Goal: Task Accomplishment & Management: Complete application form

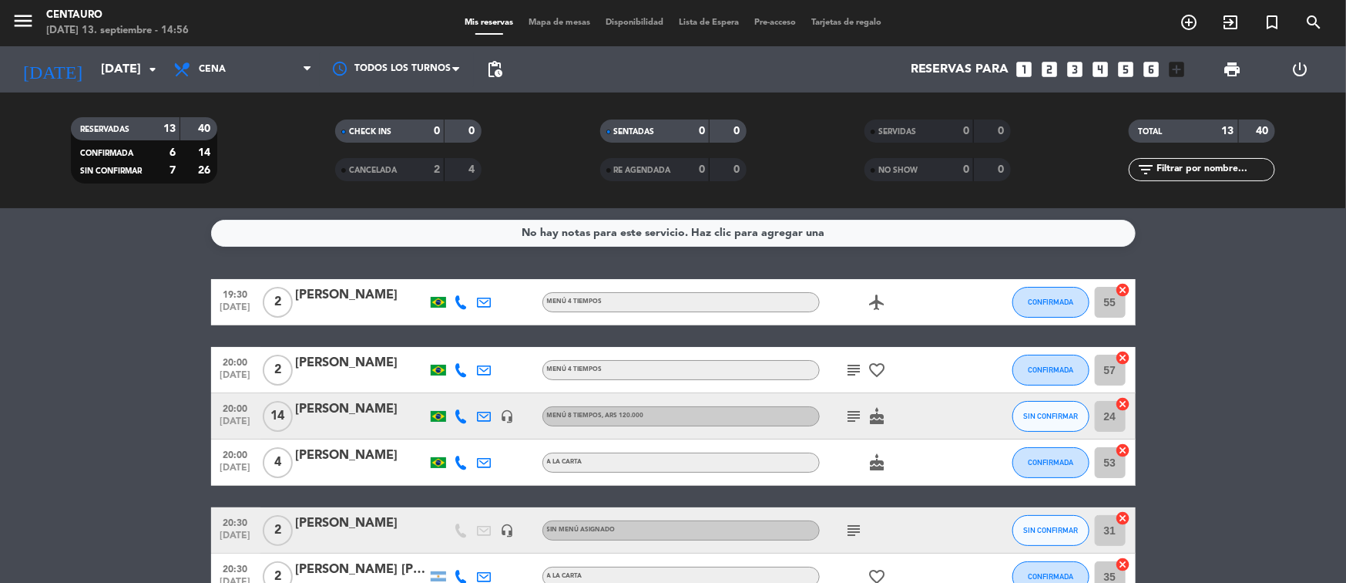
click at [334, 422] on div at bounding box center [361, 426] width 131 height 12
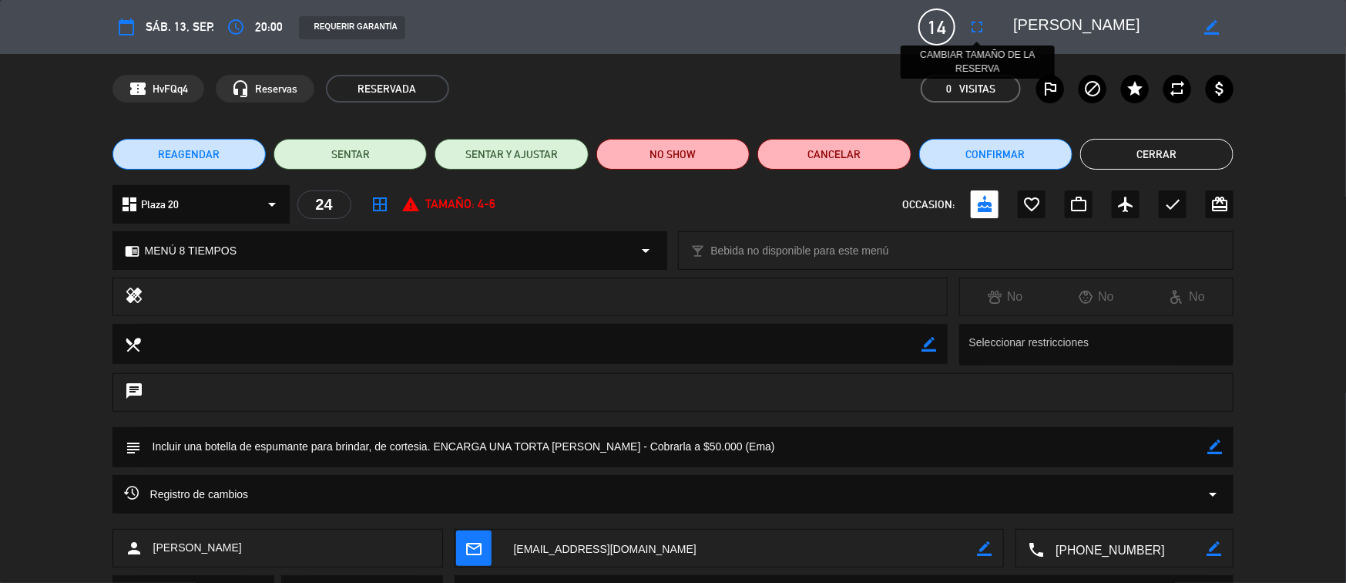
click at [978, 29] on icon "fullscreen" at bounding box center [977, 27] width 18 height 18
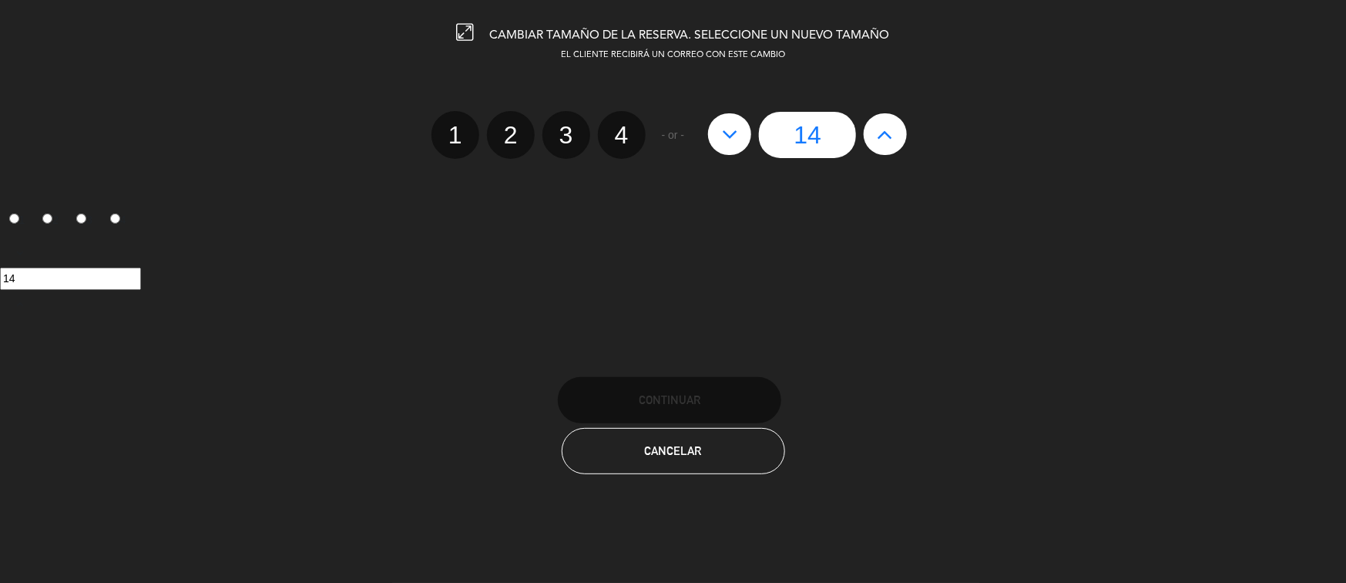
click at [727, 141] on icon at bounding box center [730, 134] width 16 height 25
type input "13"
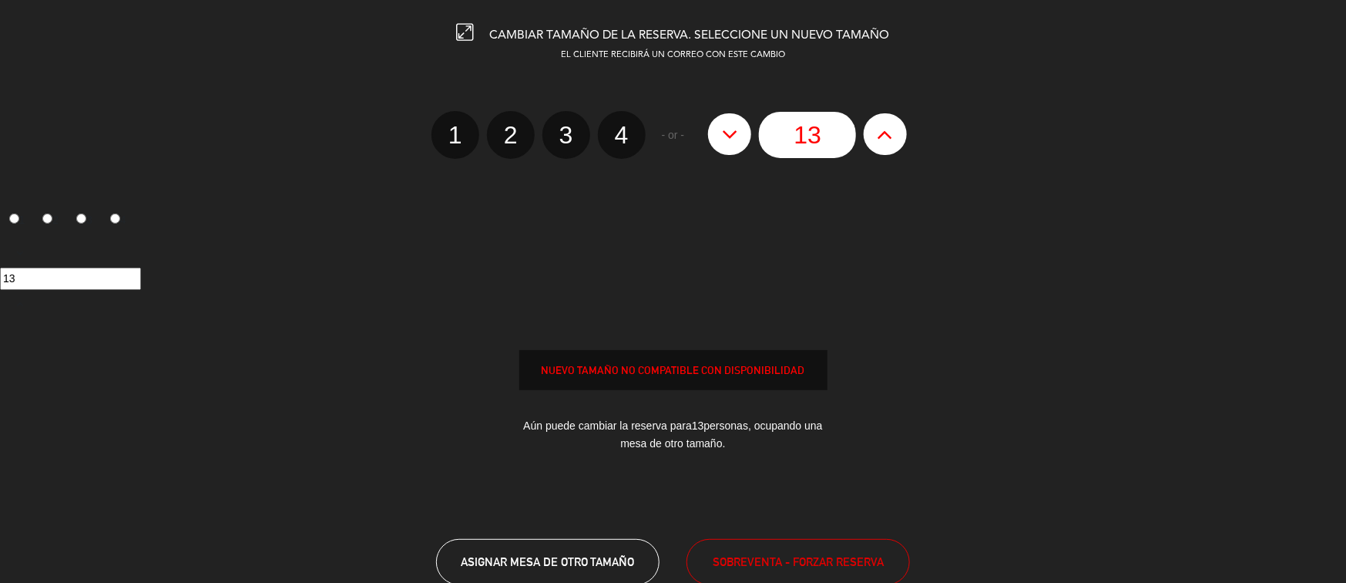
click at [727, 141] on icon at bounding box center [730, 134] width 16 height 25
type input "12"
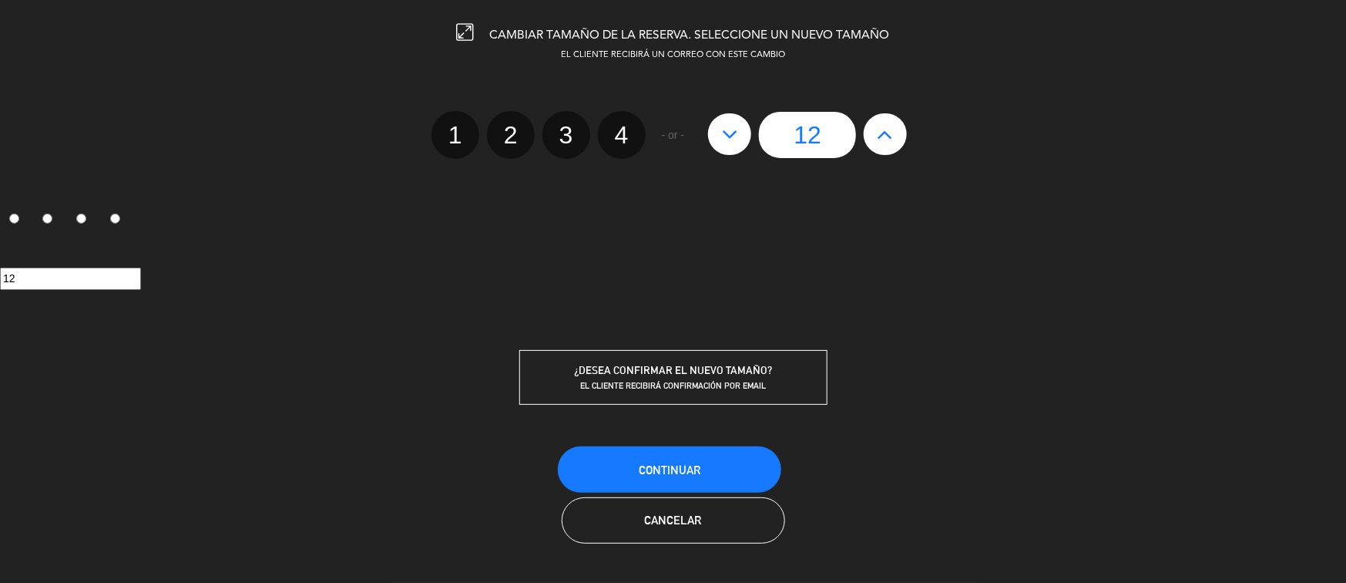
click at [878, 151] on button at bounding box center [885, 134] width 43 height 42
type input "13"
click at [664, 469] on span "Continuar" at bounding box center [670, 469] width 62 height 13
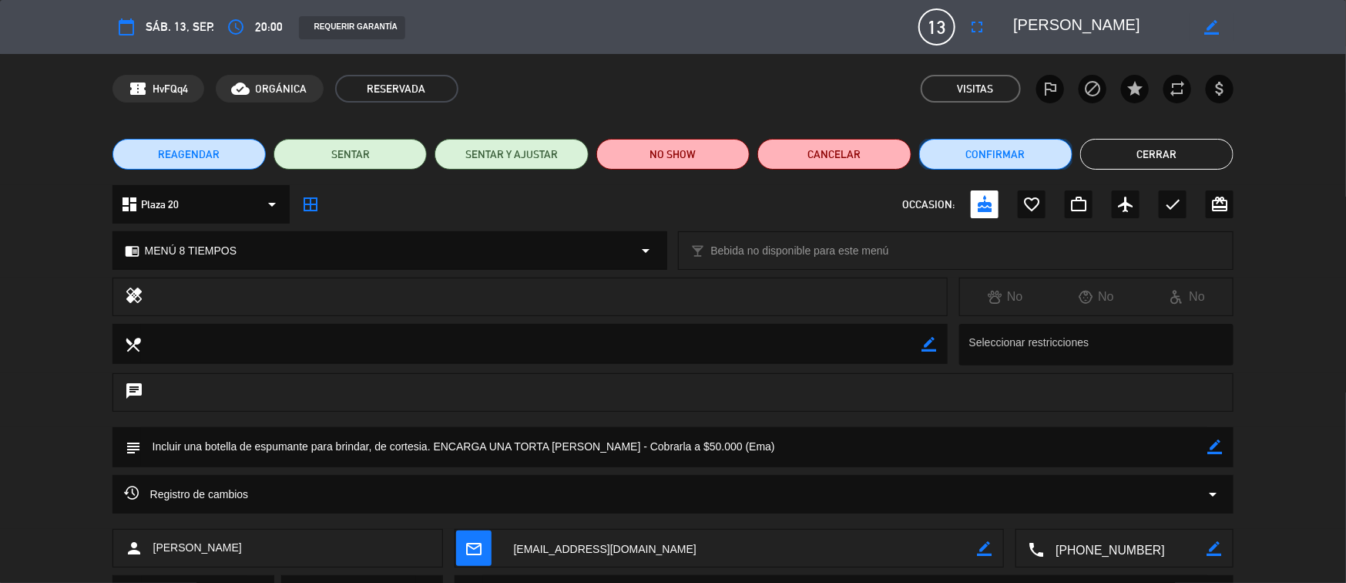
click at [970, 158] on button "Confirmar" at bounding box center [995, 154] width 153 height 31
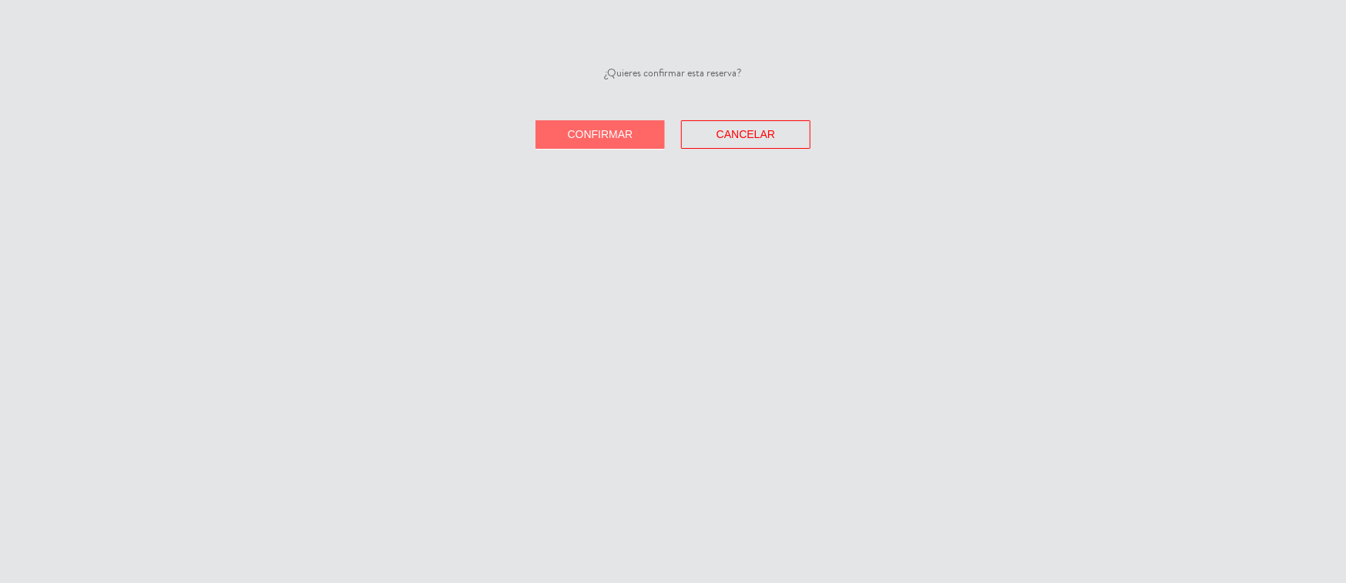
click at [608, 134] on span "Confirmar" at bounding box center [601, 134] width 66 height 12
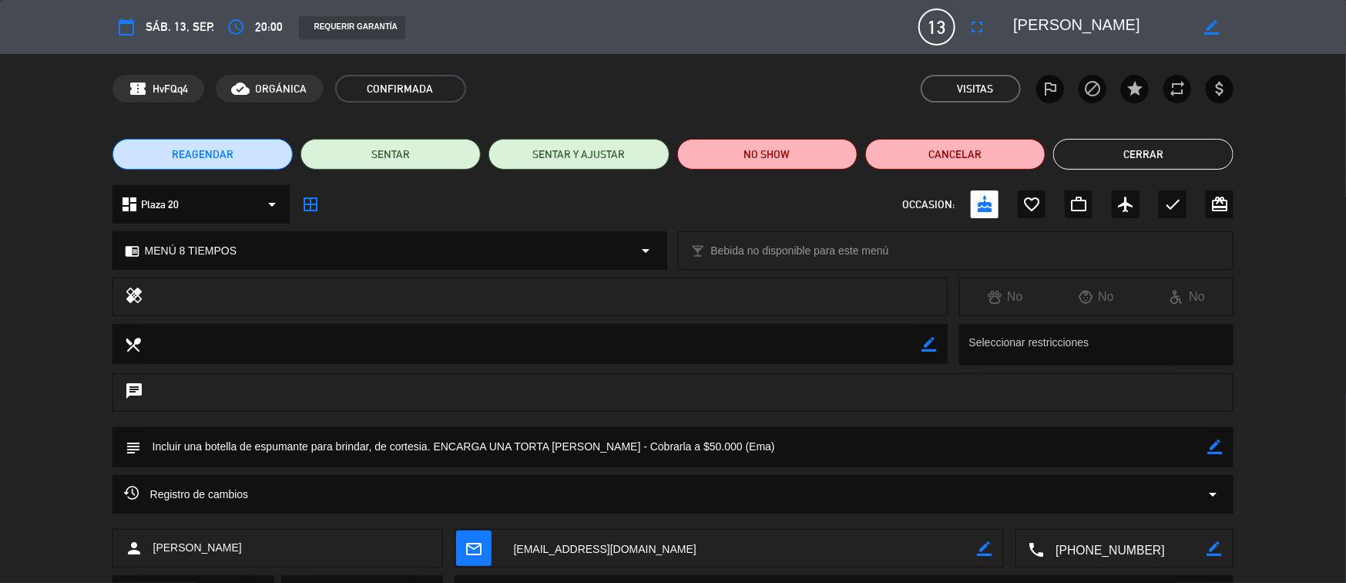
click at [757, 442] on textarea at bounding box center [674, 446] width 1067 height 39
click at [1210, 442] on icon "border_color" at bounding box center [1215, 446] width 15 height 15
click at [979, 455] on textarea at bounding box center [674, 446] width 1067 height 39
click at [589, 449] on textarea at bounding box center [674, 446] width 1067 height 39
click at [915, 448] on textarea at bounding box center [674, 446] width 1067 height 39
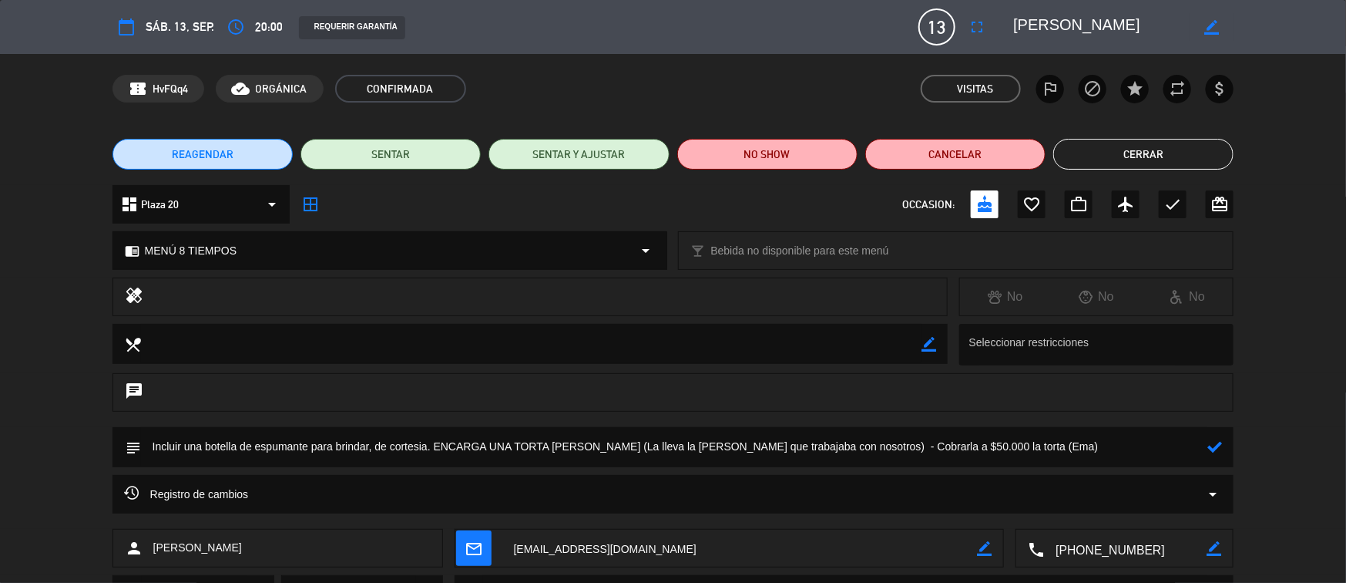
click at [1010, 438] on textarea at bounding box center [674, 446] width 1067 height 39
click at [970, 488] on div "Registro de cambios arrow_drop_down" at bounding box center [673, 494] width 1099 height 18
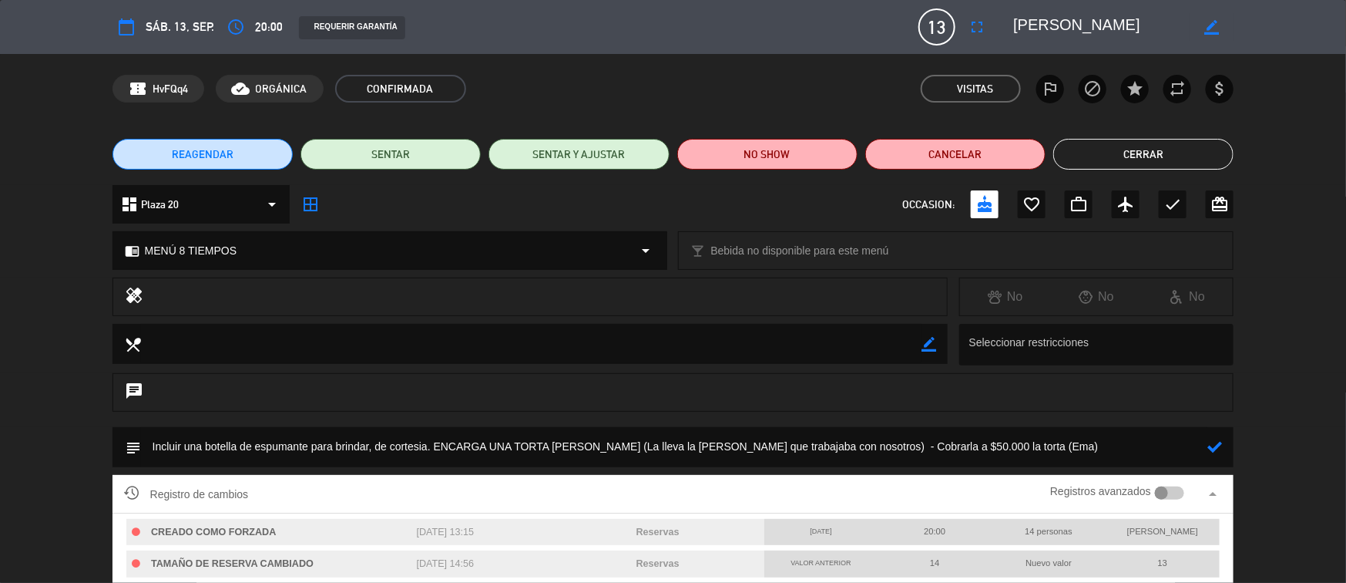
click at [994, 448] on textarea at bounding box center [674, 446] width 1067 height 39
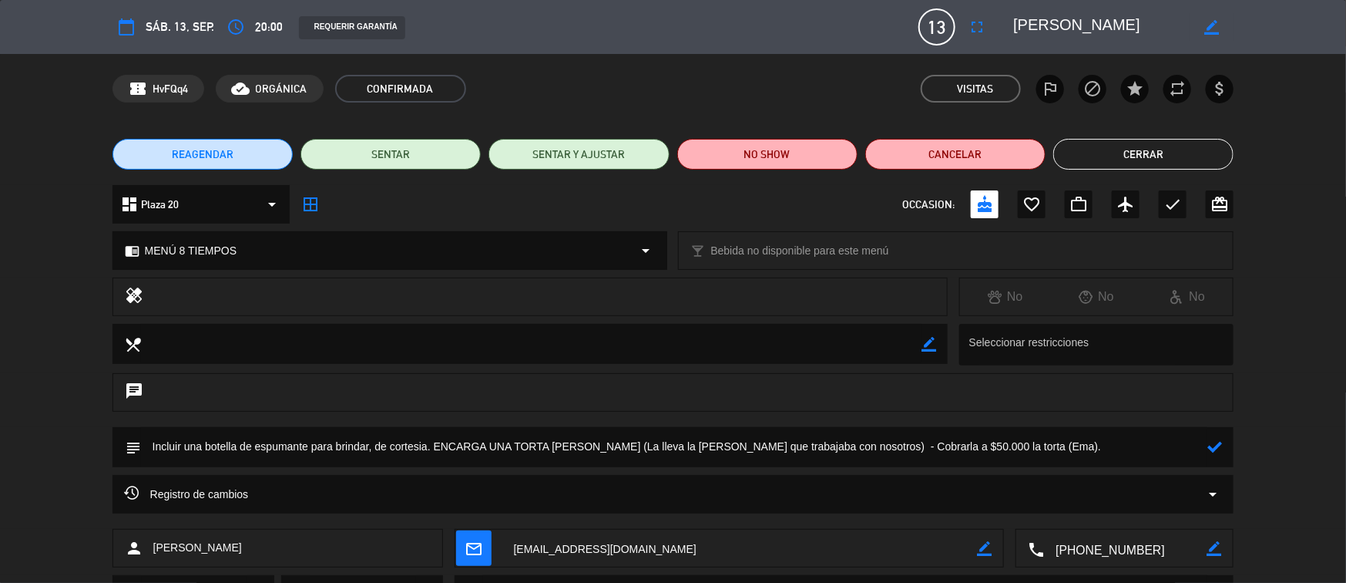
click at [435, 447] on textarea at bounding box center [674, 446] width 1067 height 39
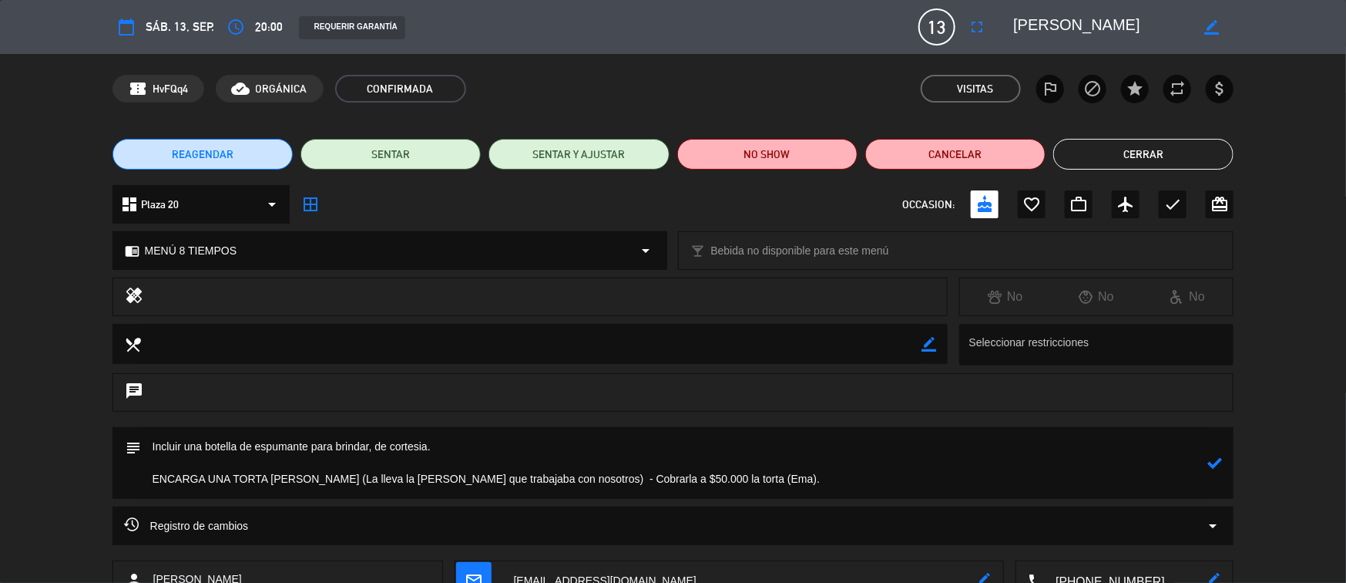
type textarea "Incluir una botella de espumante para brindar, de cortesia. ENCARGA UNA TORTA […"
click at [1216, 461] on icon at bounding box center [1215, 462] width 15 height 15
click at [1097, 158] on button "Cerrar" at bounding box center [1143, 154] width 180 height 31
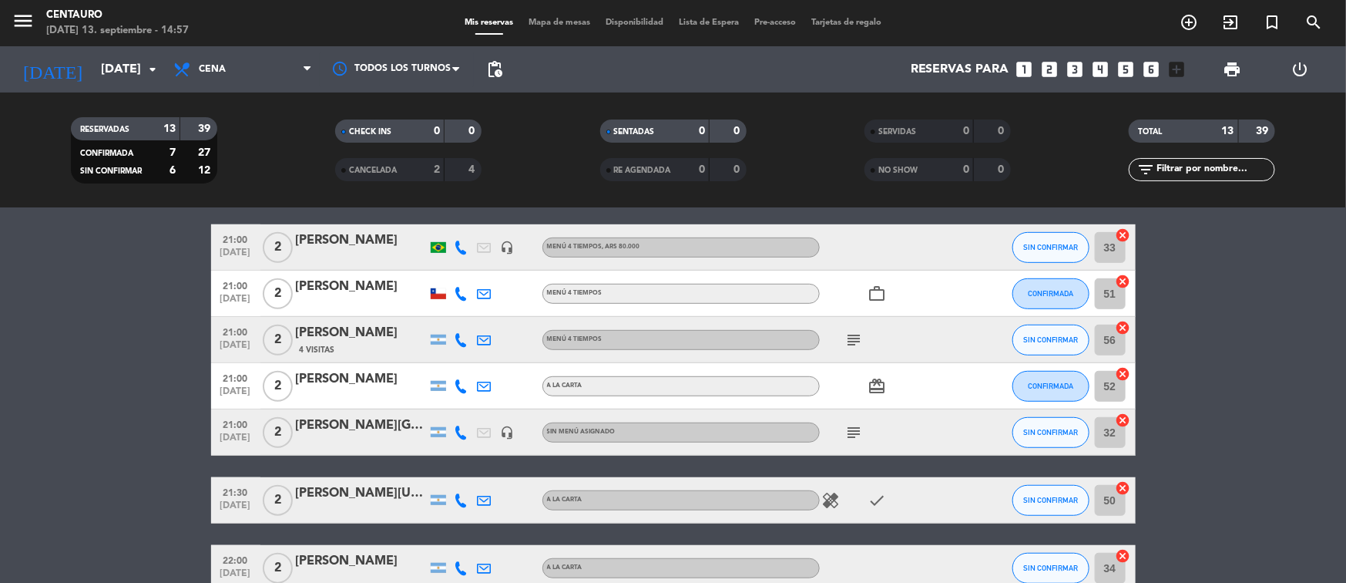
scroll to position [392, 0]
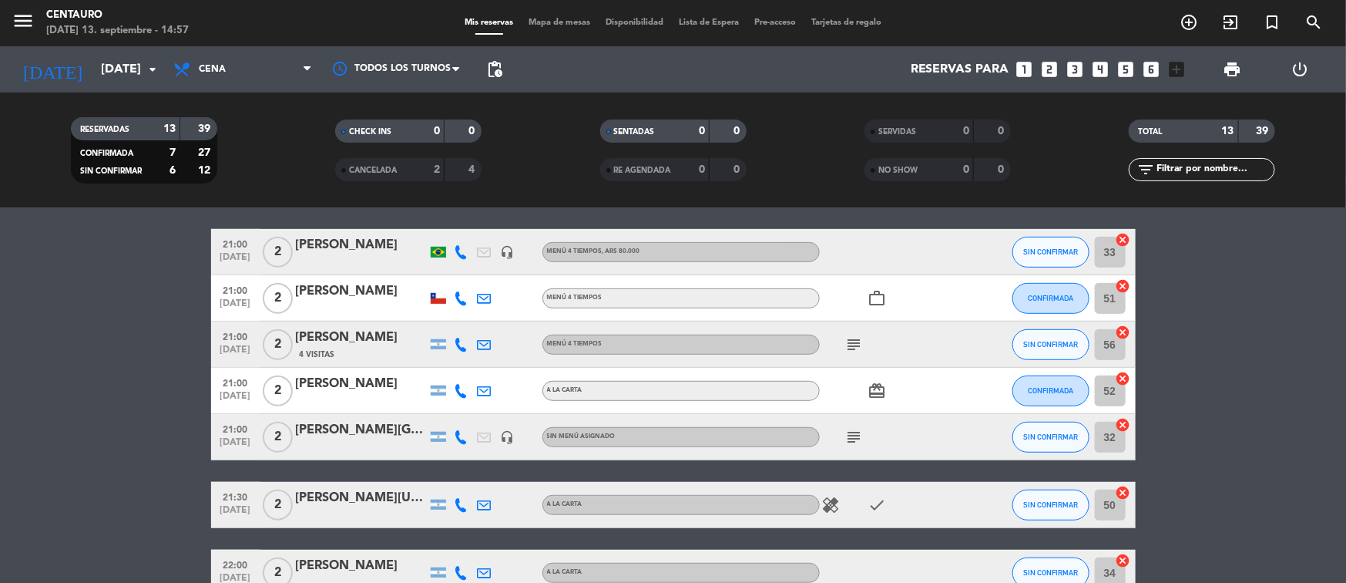
click at [855, 435] on icon "subject" at bounding box center [854, 437] width 18 height 18
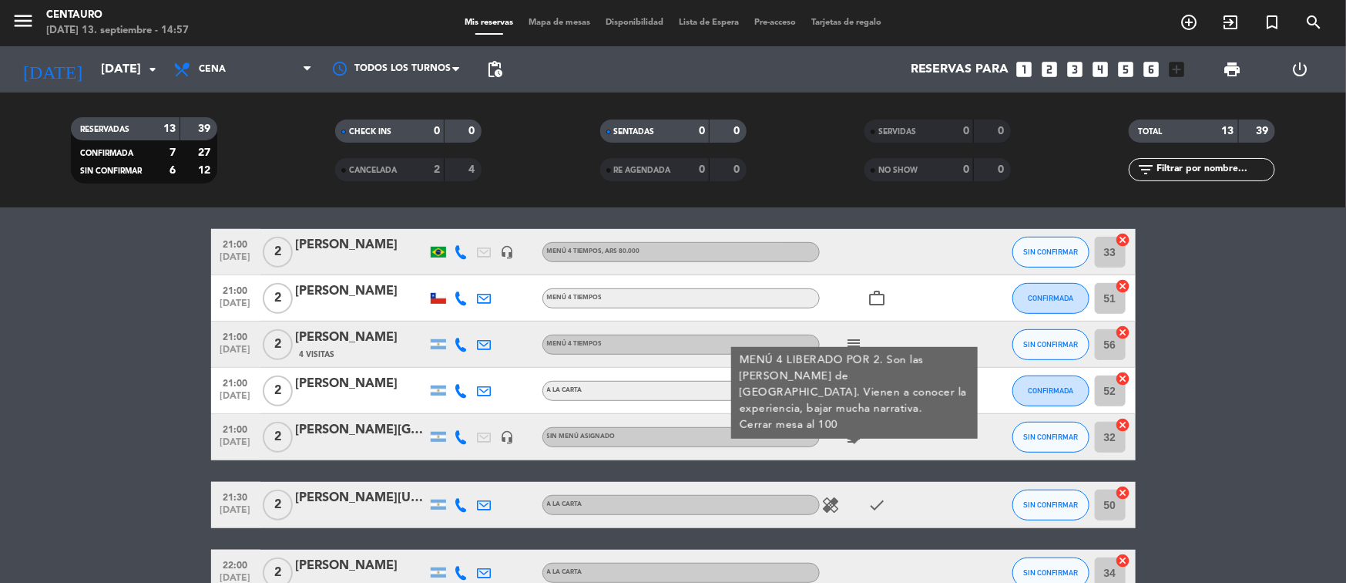
click at [405, 443] on div at bounding box center [361, 447] width 131 height 12
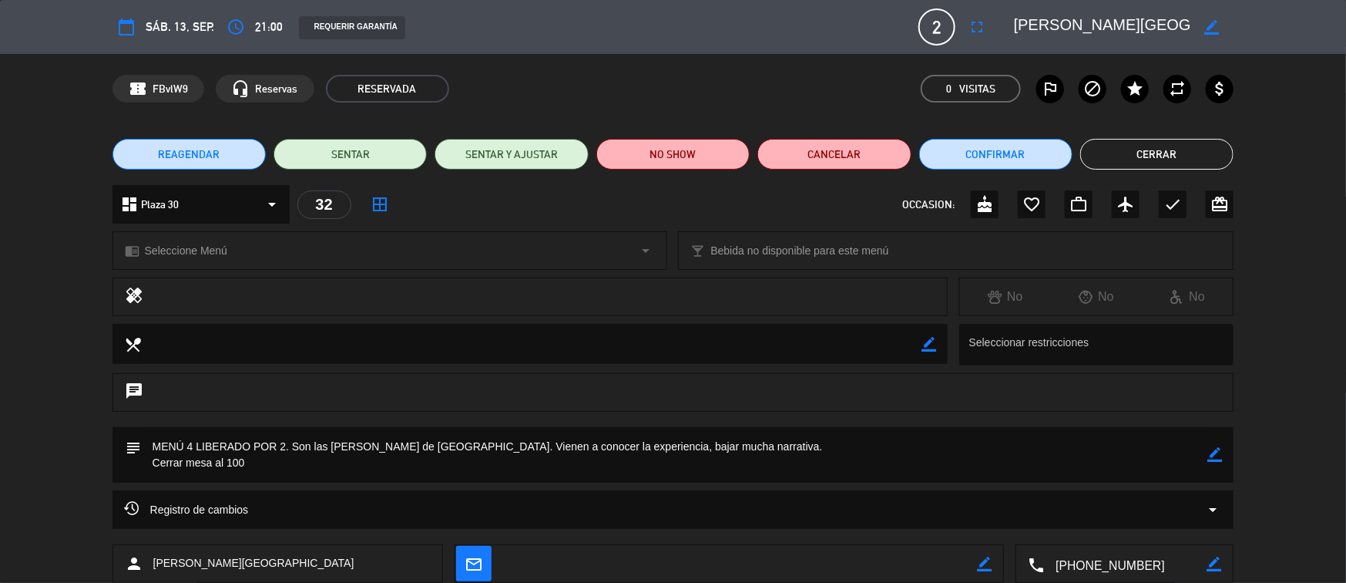
click at [1222, 459] on icon "border_color" at bounding box center [1215, 454] width 15 height 15
click at [619, 466] on textarea at bounding box center [674, 454] width 1067 height 55
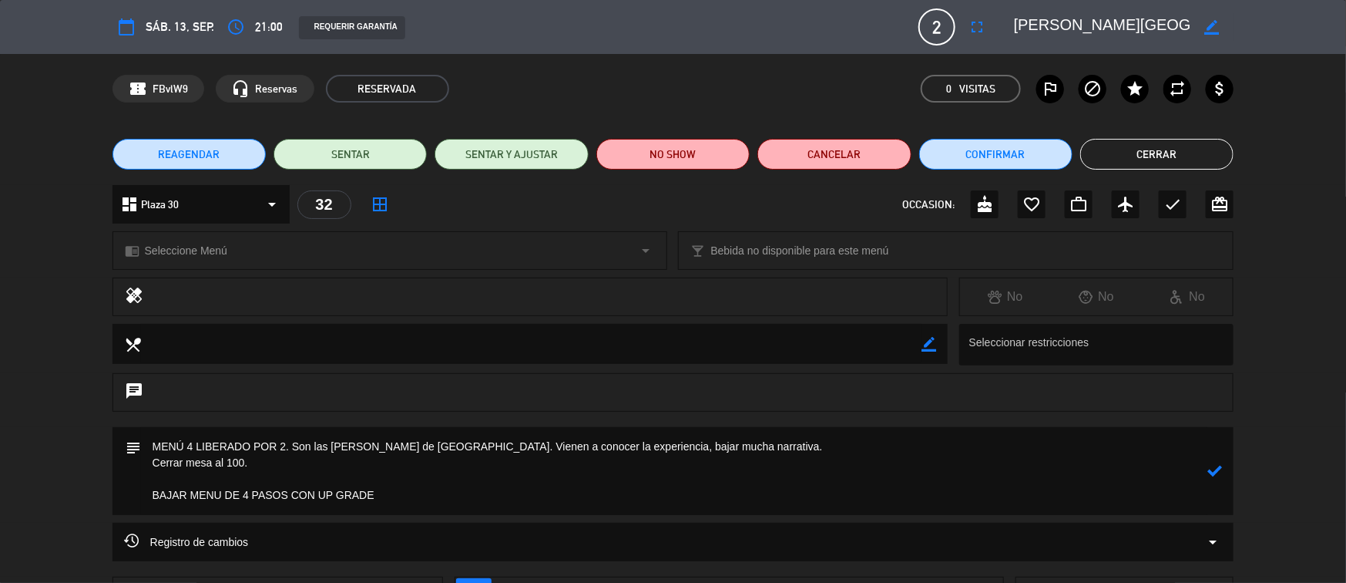
type textarea "MENÚ 4 LIBERADO POR 2. Son las [PERSON_NAME] de [GEOGRAPHIC_DATA]. Vienen a con…"
click at [1001, 173] on div "REAGENDAR SENTAR SENTAR Y AJUSTAR NO SHOW Cancelar Confirmar Cerrar" at bounding box center [673, 154] width 1346 height 62
click at [993, 162] on button "Confirmar" at bounding box center [995, 154] width 153 height 31
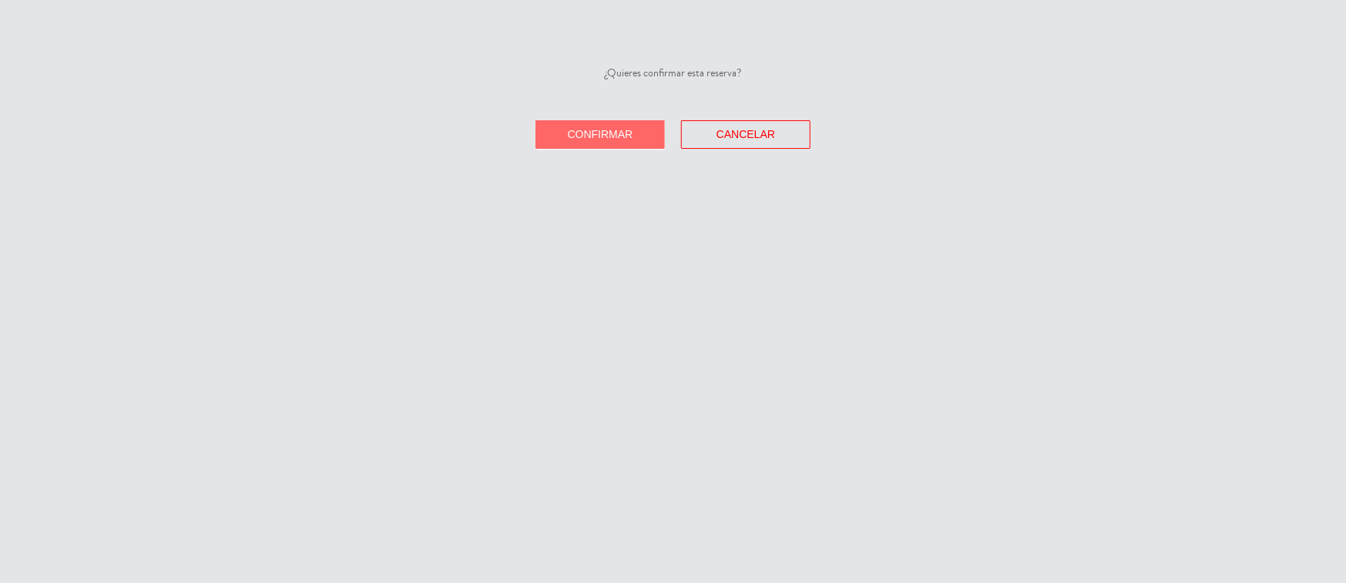
click at [616, 149] on div "¿Quieres confirmar esta reserva? Confirmar Cancelar" at bounding box center [673, 291] width 1346 height 583
click at [617, 141] on button "Confirmar" at bounding box center [600, 134] width 129 height 29
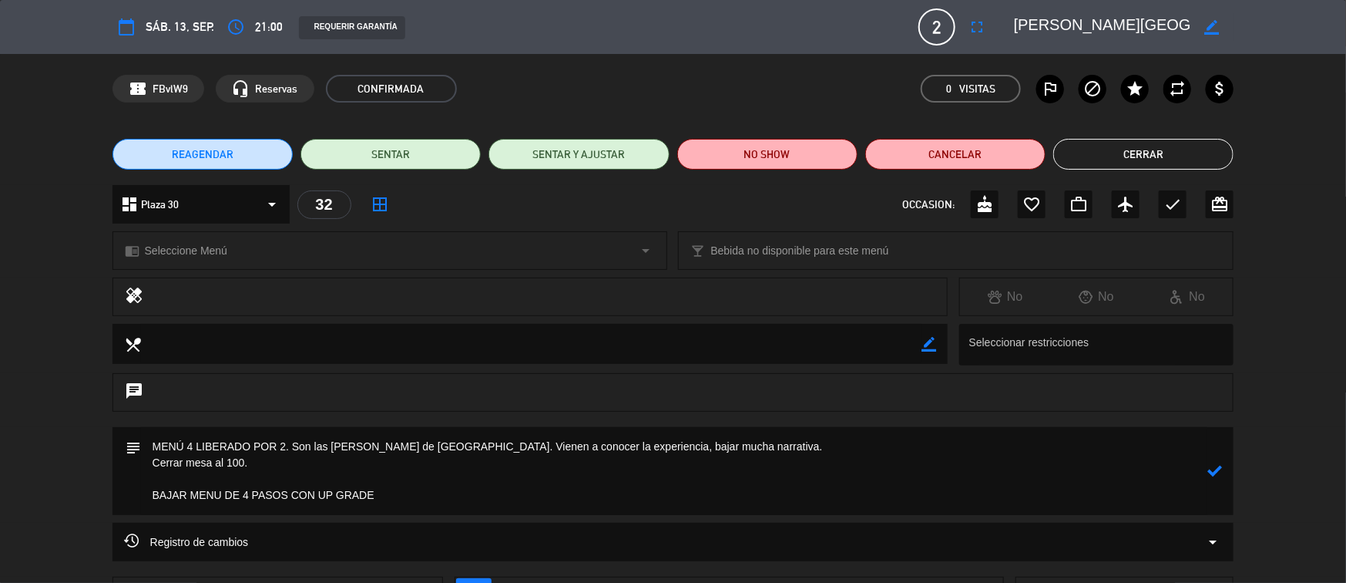
click at [1117, 147] on button "Cerrar" at bounding box center [1143, 154] width 180 height 31
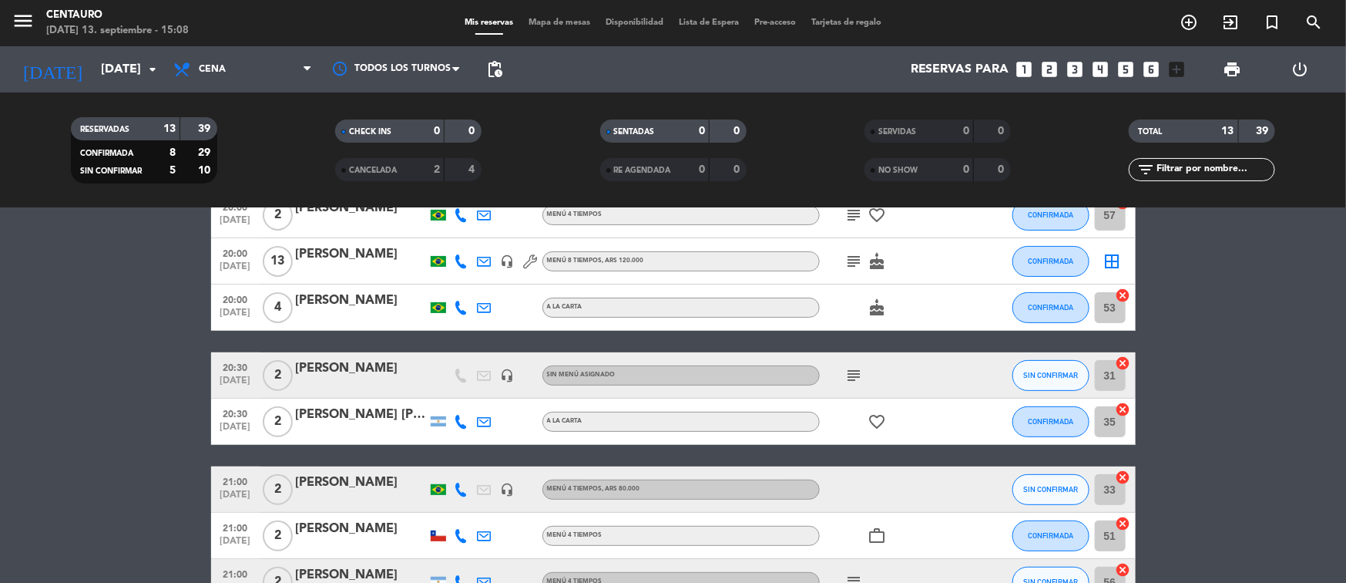
scroll to position [0, 0]
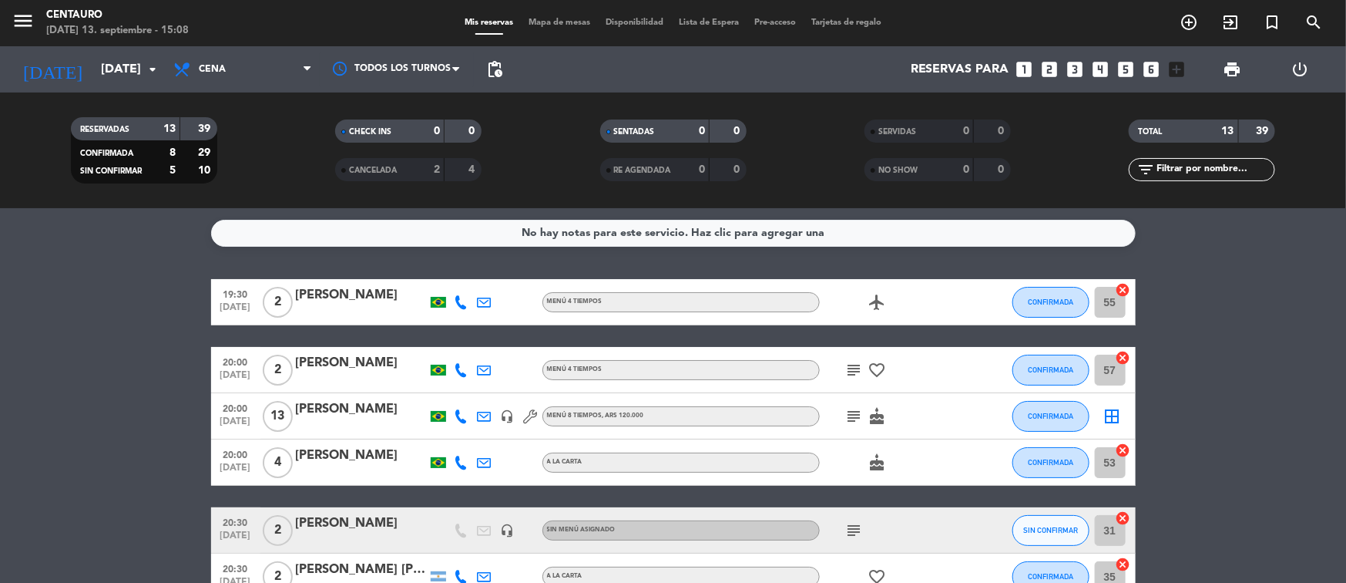
click at [548, 26] on span "Mapa de mesas" at bounding box center [559, 22] width 77 height 8
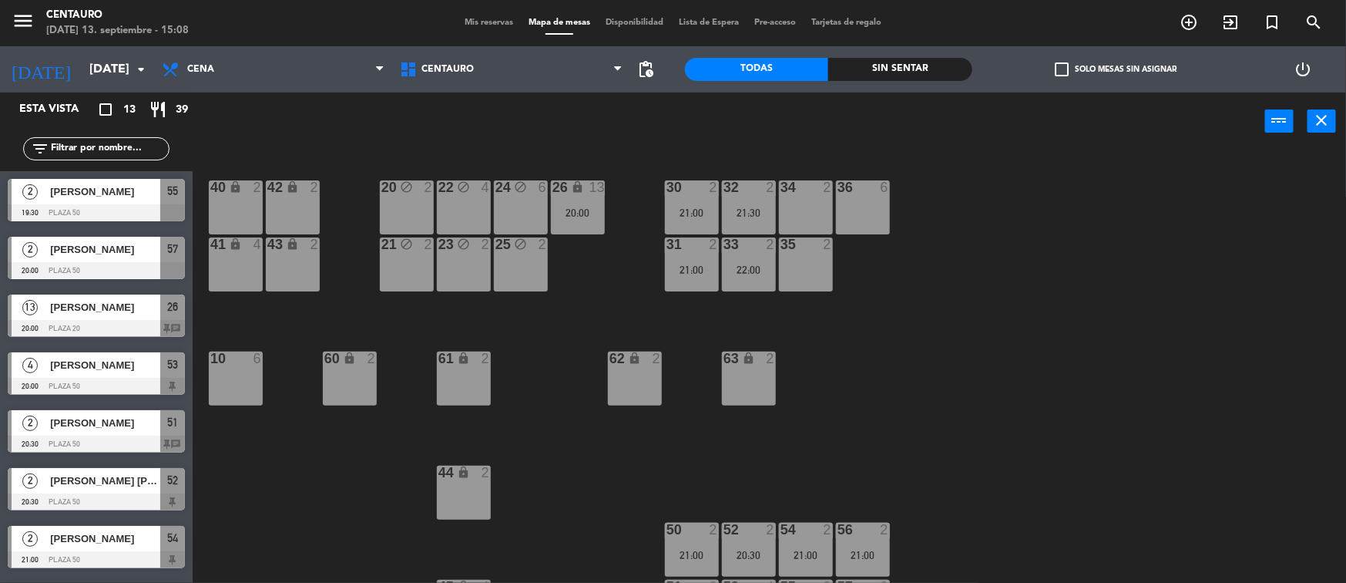
scroll to position [48, 0]
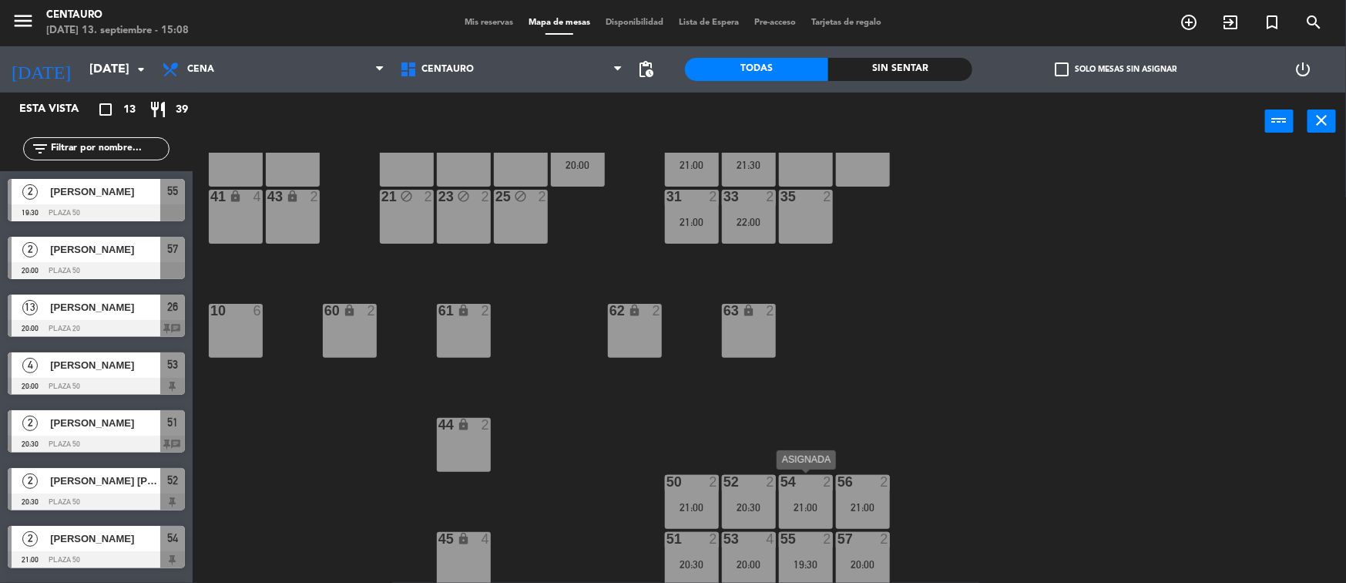
click at [816, 521] on div "54 2 21:00" at bounding box center [806, 502] width 54 height 54
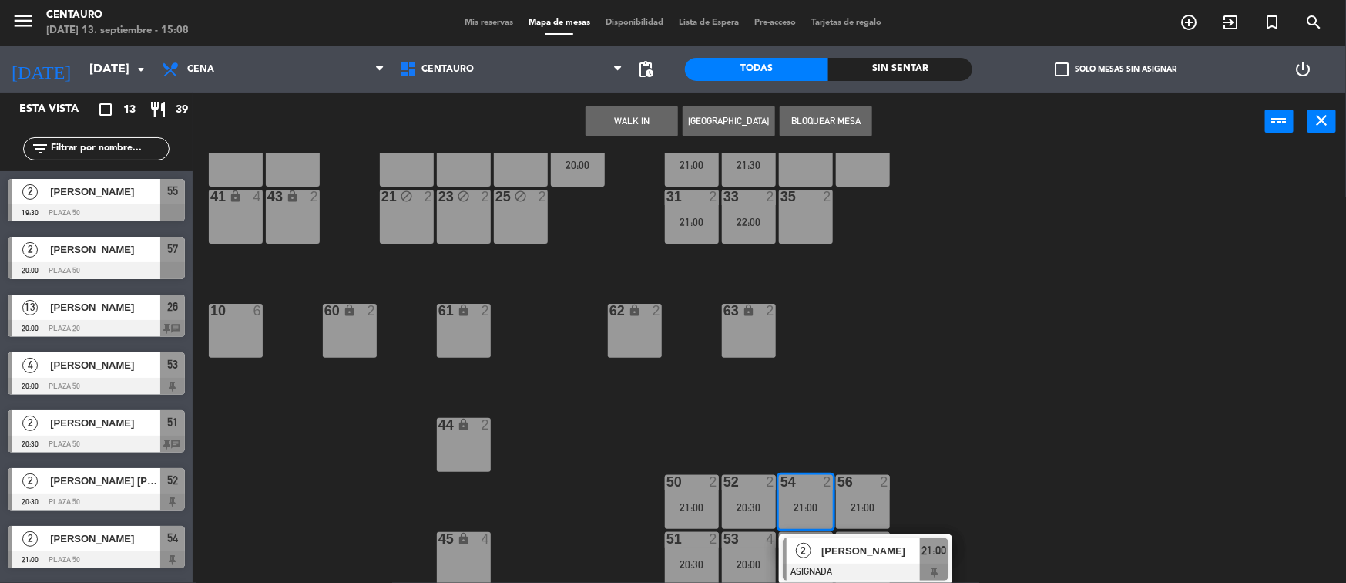
click at [799, 425] on div "20 block 2 22 block 4 24 block 6 26 lock 13 20:00 40 lock 2 42 lock 2 30 2 21:0…" at bounding box center [776, 369] width 1141 height 432
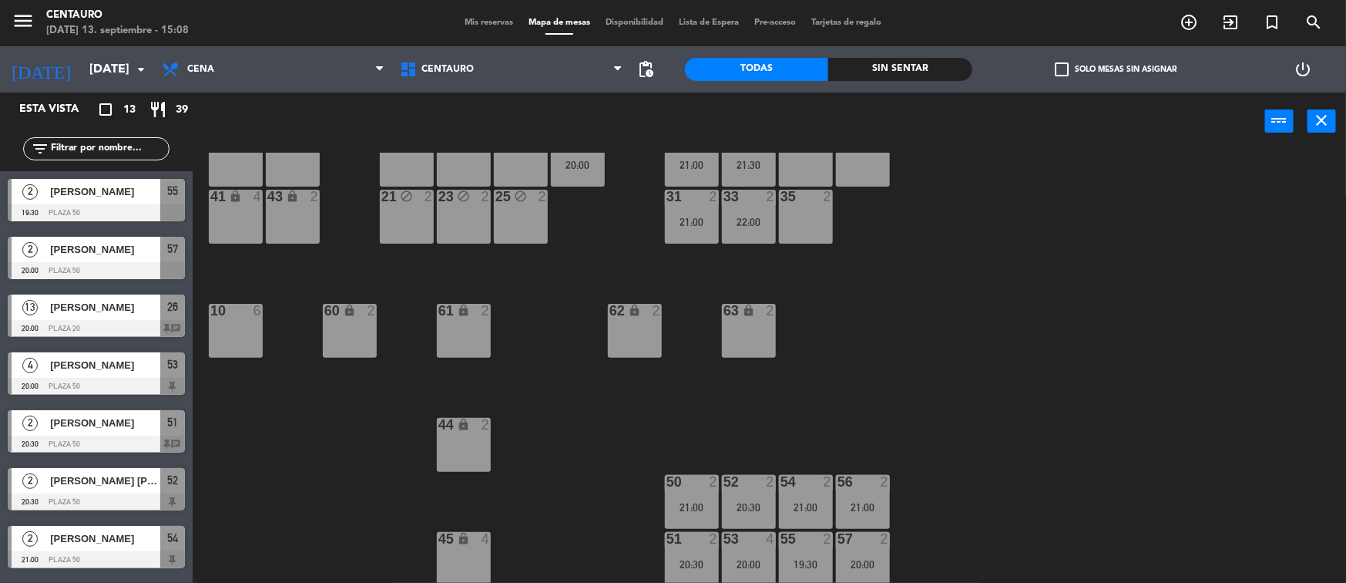
scroll to position [0, 0]
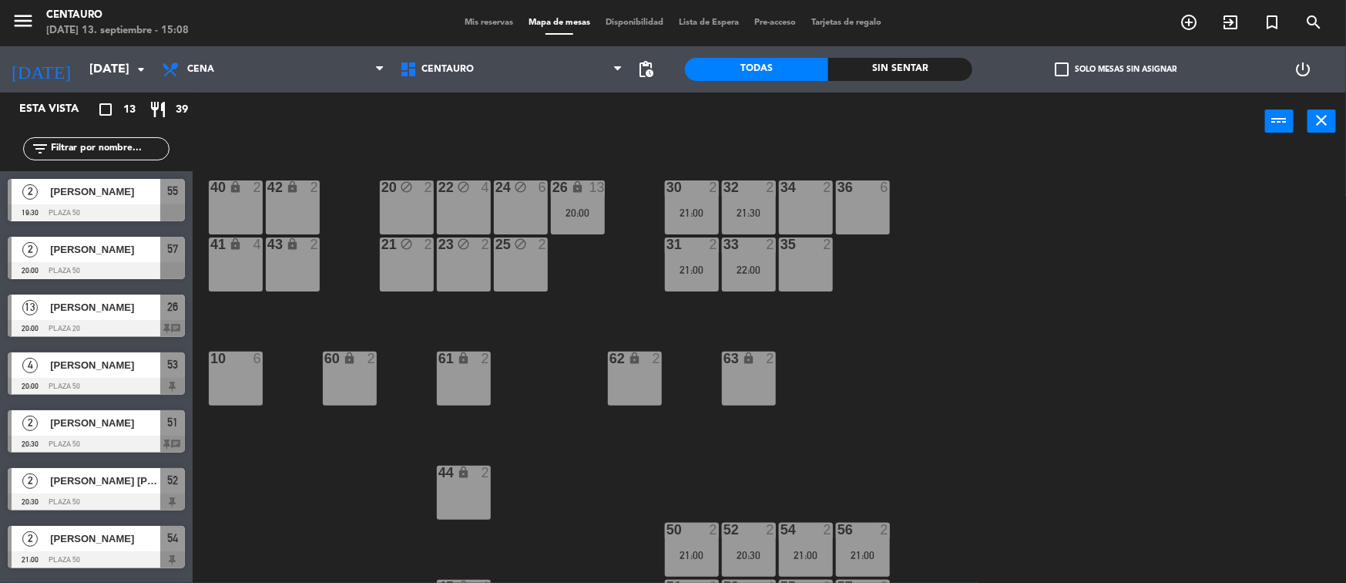
click at [761, 264] on div "22:00" at bounding box center [749, 270] width 54 height 12
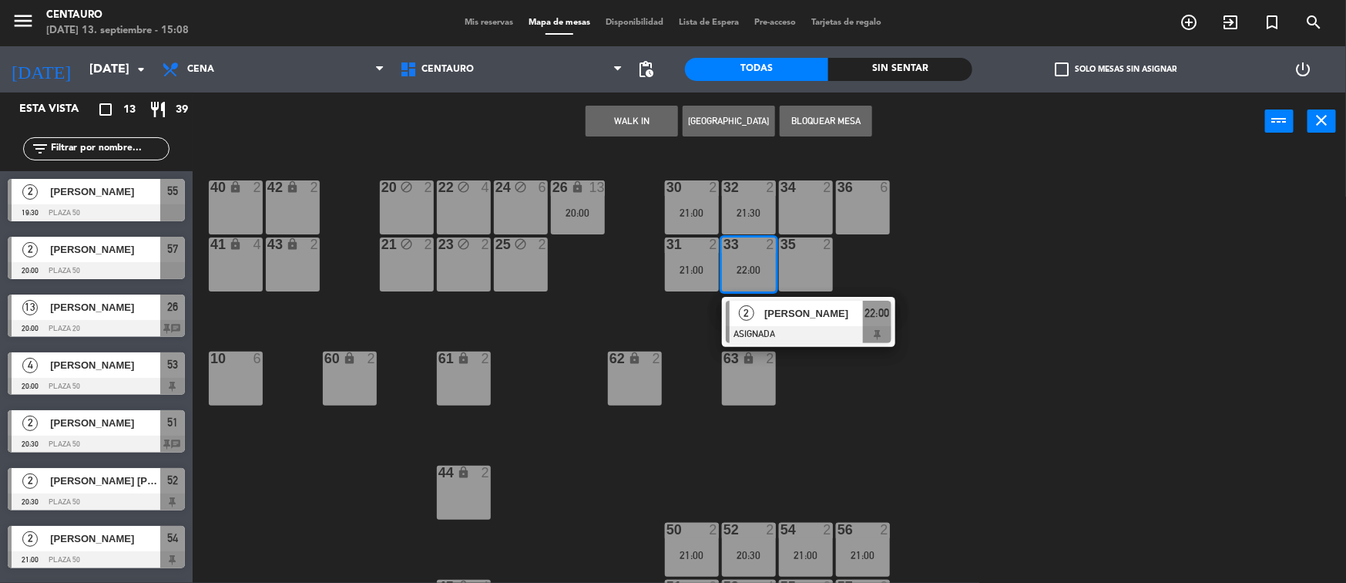
click at [673, 308] on div "20 block 2 22 block 4 24 block 6 26 lock 13 20:00 40 lock 2 42 lock 2 30 2 21:0…" at bounding box center [776, 369] width 1141 height 432
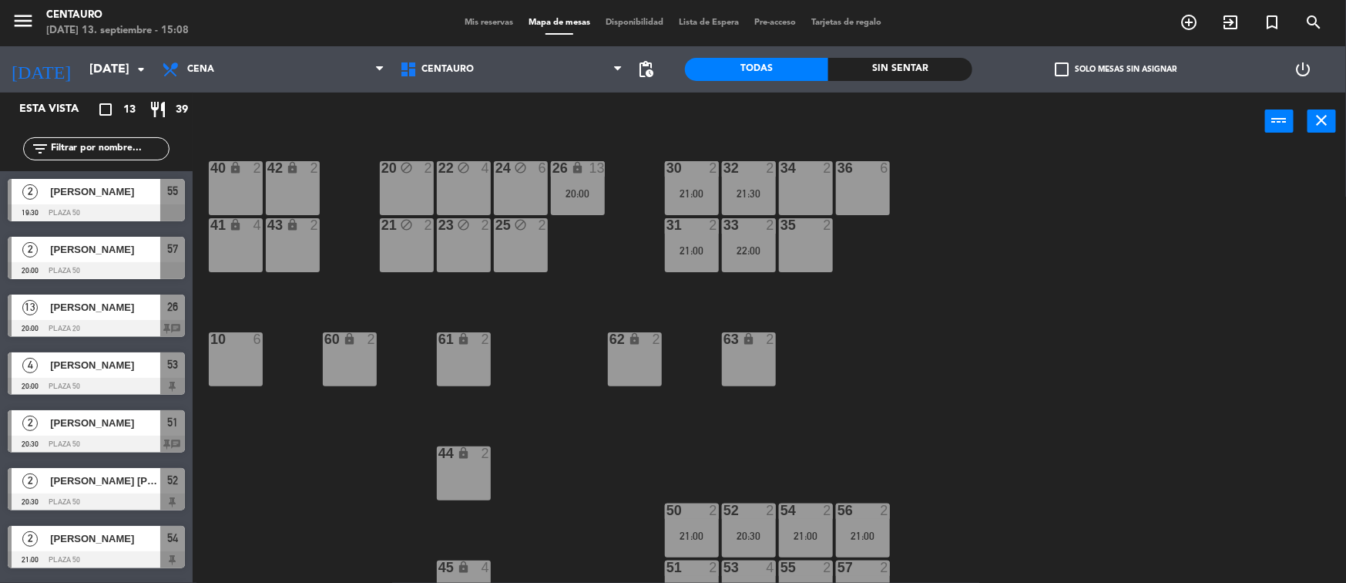
scroll to position [6, 0]
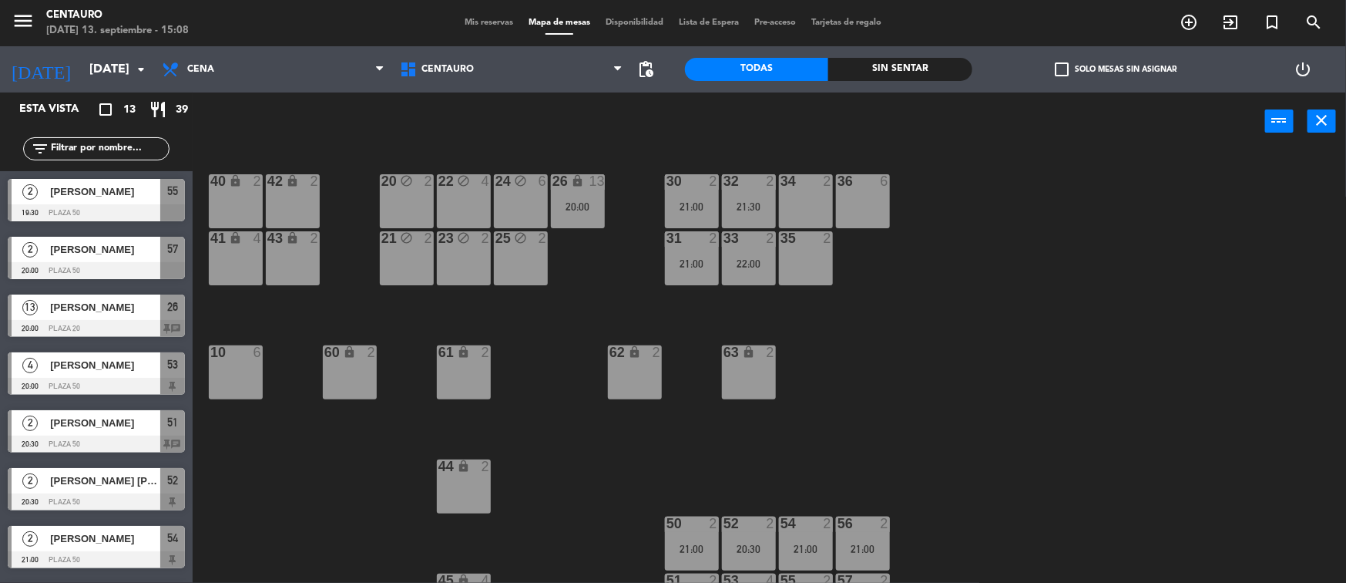
click at [810, 217] on div "34 2" at bounding box center [806, 201] width 54 height 54
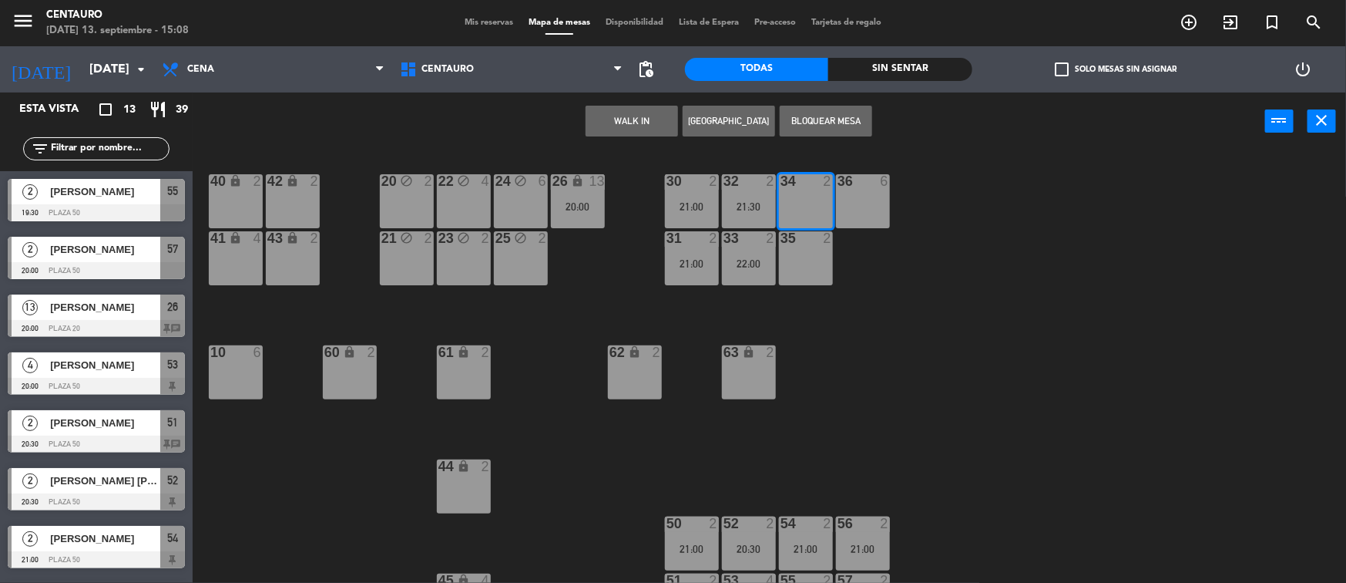
click at [744, 119] on button "[GEOGRAPHIC_DATA]" at bounding box center [729, 121] width 92 height 31
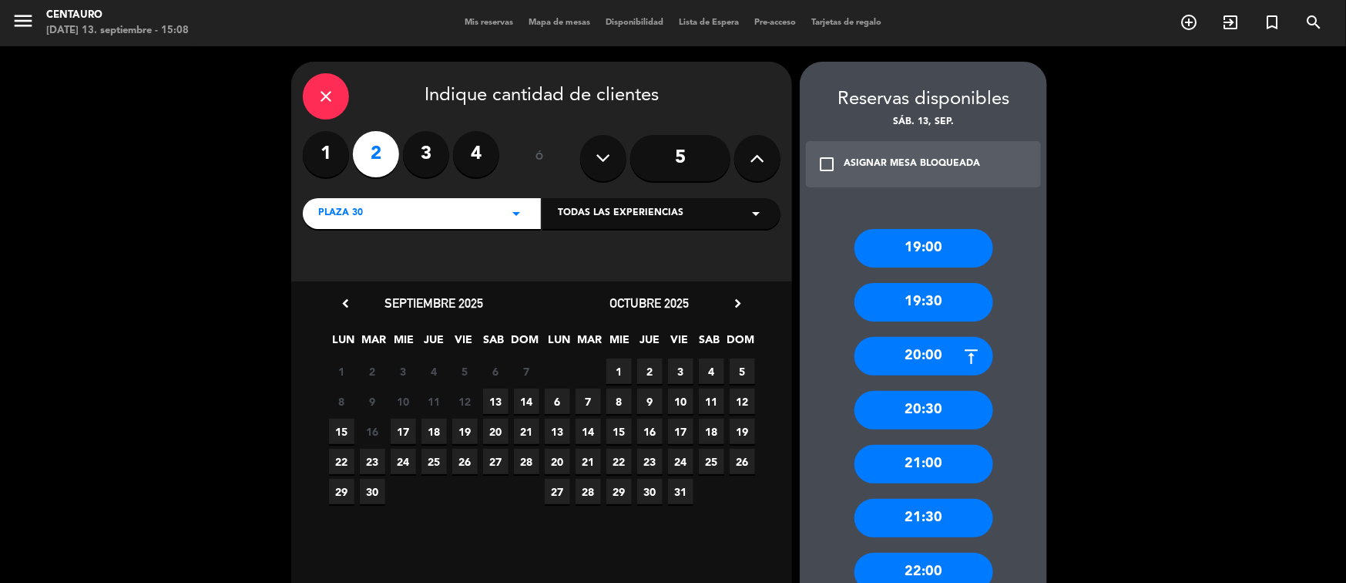
click at [497, 402] on span "13" at bounding box center [495, 400] width 25 height 25
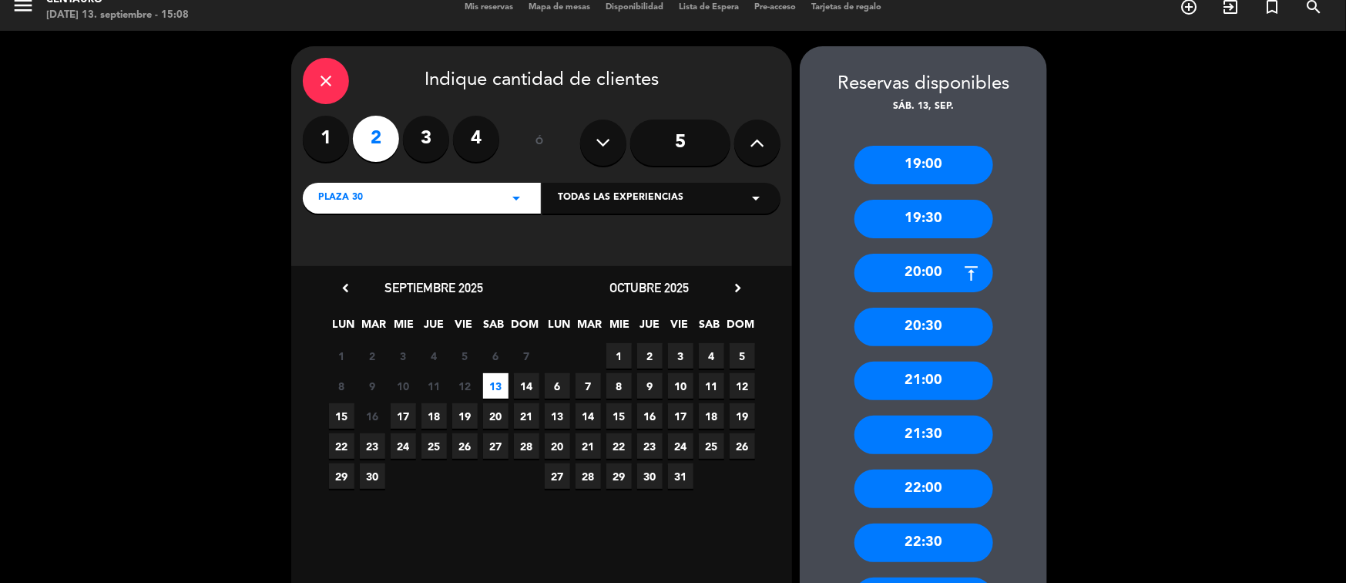
click at [926, 273] on div "20:00" at bounding box center [924, 273] width 139 height 39
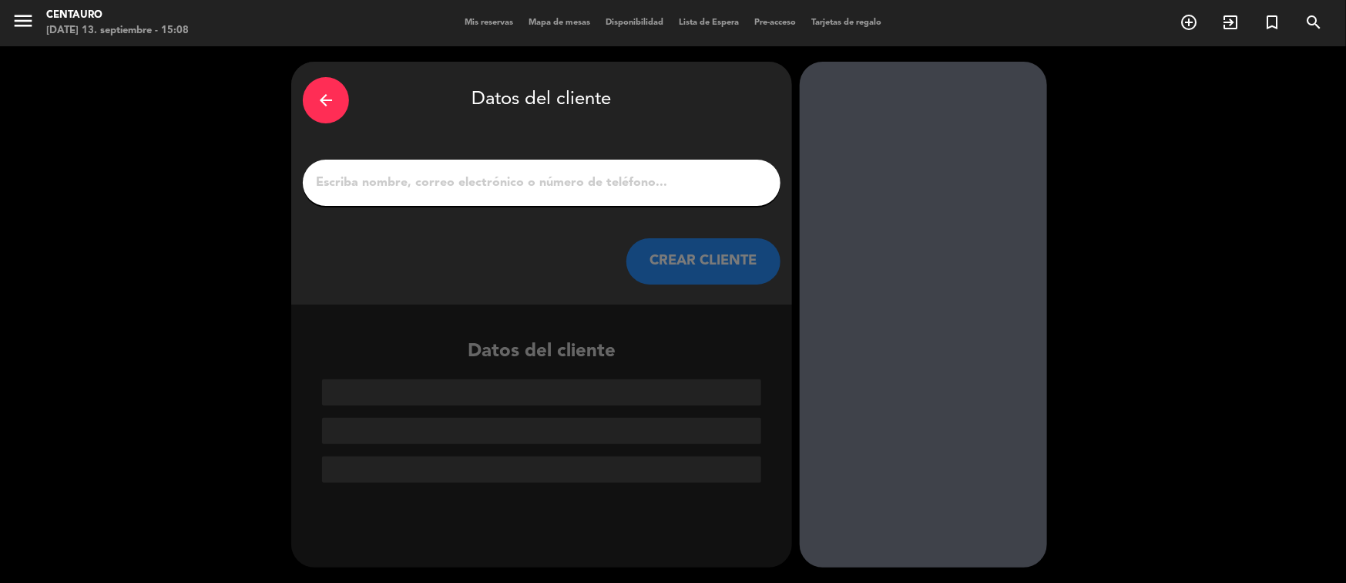
click at [650, 193] on div at bounding box center [542, 183] width 478 height 46
click at [625, 177] on input "1" at bounding box center [541, 183] width 455 height 22
paste input "[PERSON_NAME]"
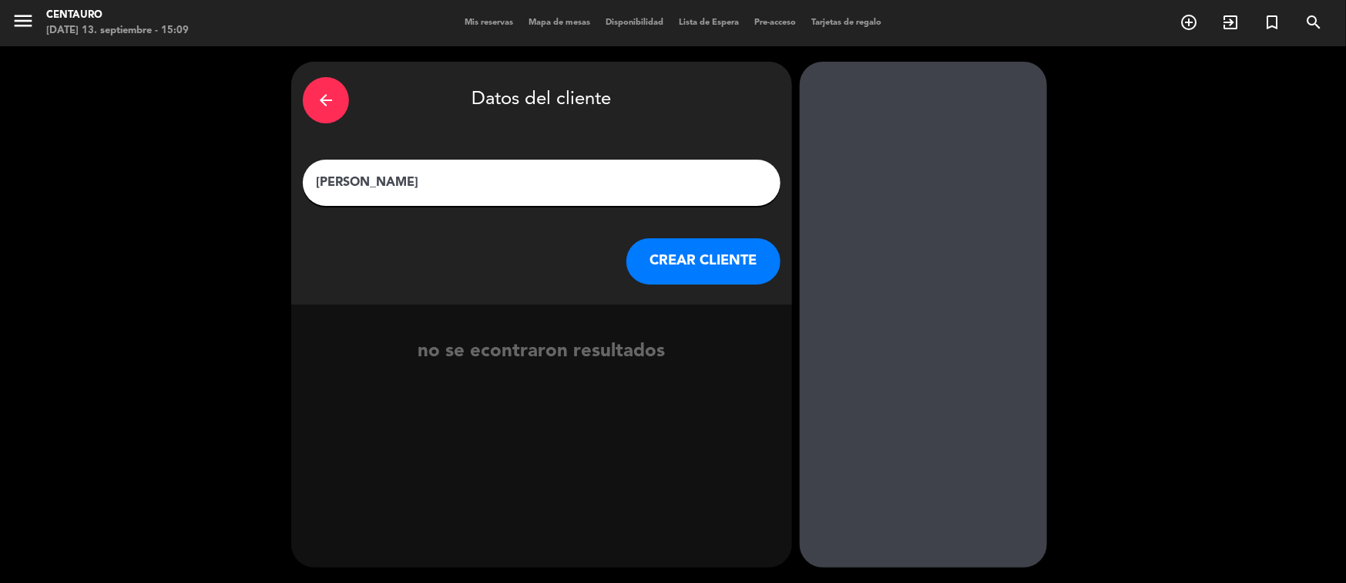
click at [328, 180] on input "[PERSON_NAME]" at bounding box center [541, 183] width 455 height 22
click at [361, 183] on input "[PERSON_NAME]" at bounding box center [541, 183] width 455 height 22
type input "[PERSON_NAME]"
click at [676, 268] on button "CREAR CLIENTE" at bounding box center [704, 261] width 154 height 46
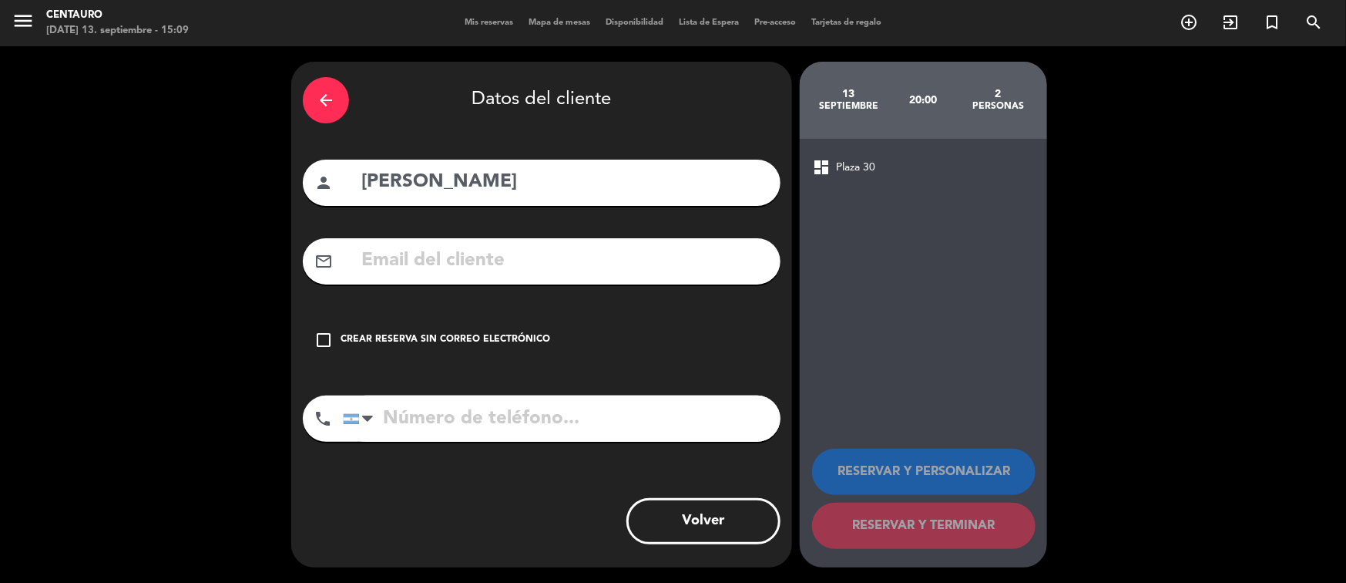
click at [520, 422] on input "tel" at bounding box center [562, 418] width 438 height 46
paste input "[PHONE_NUMBER]"
type input "[PHONE_NUMBER]"
click at [318, 334] on icon "check_box_outline_blank" at bounding box center [323, 340] width 18 height 18
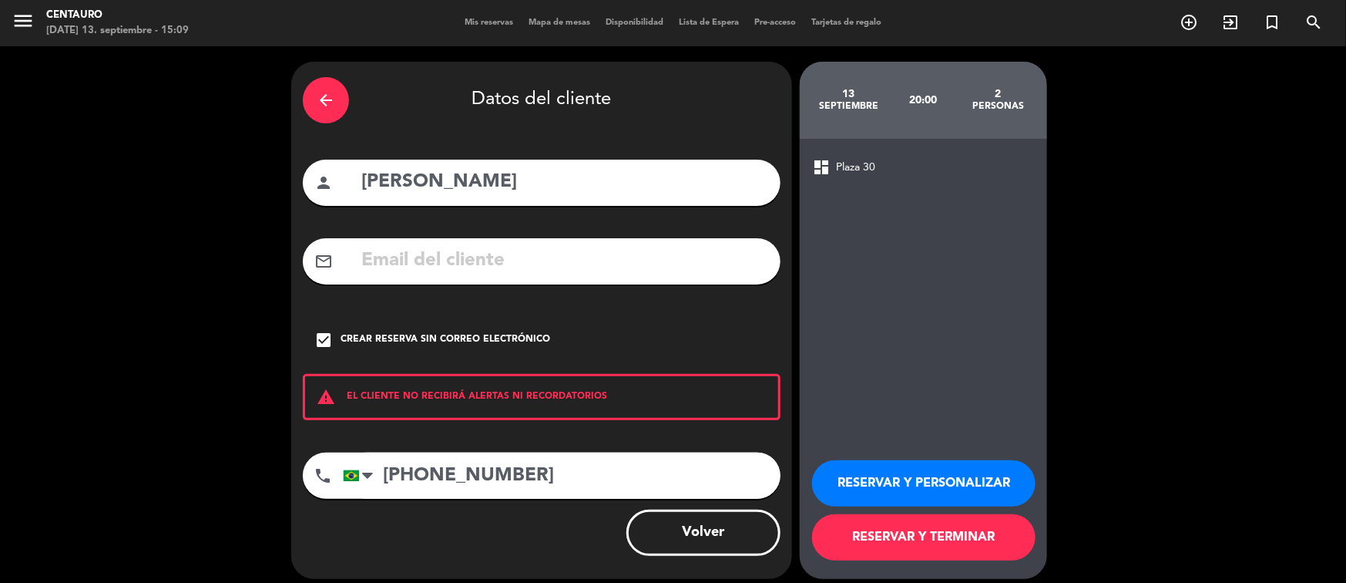
click at [963, 482] on button "RESERVAR Y PERSONALIZAR" at bounding box center [923, 483] width 223 height 46
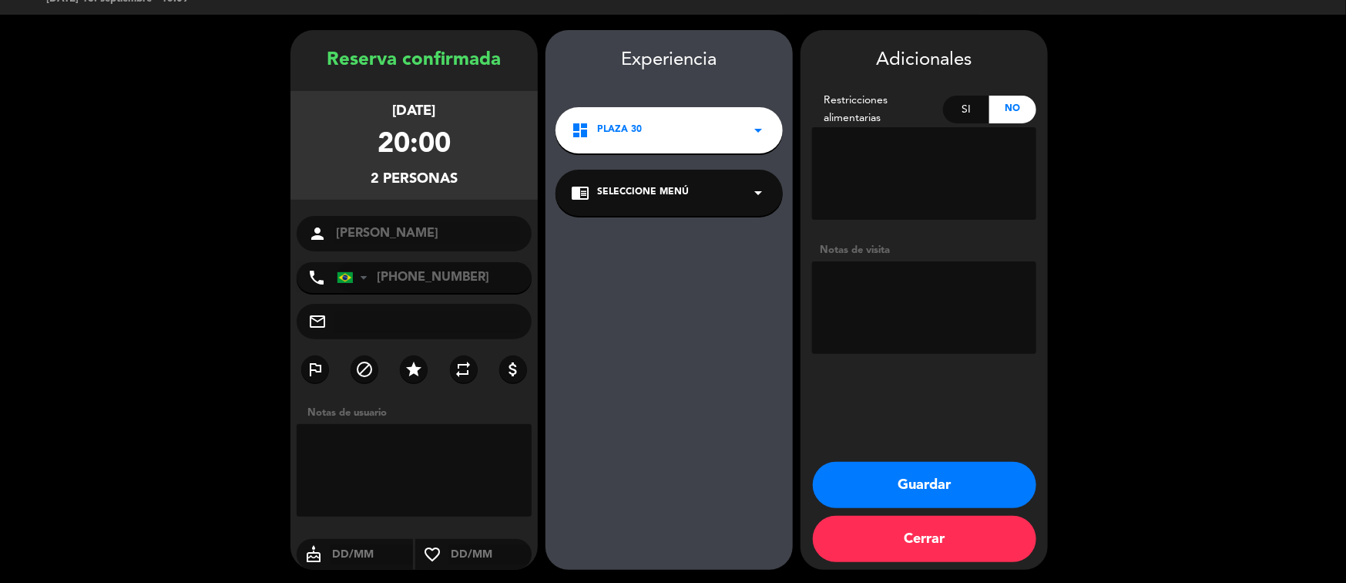
scroll to position [33, 0]
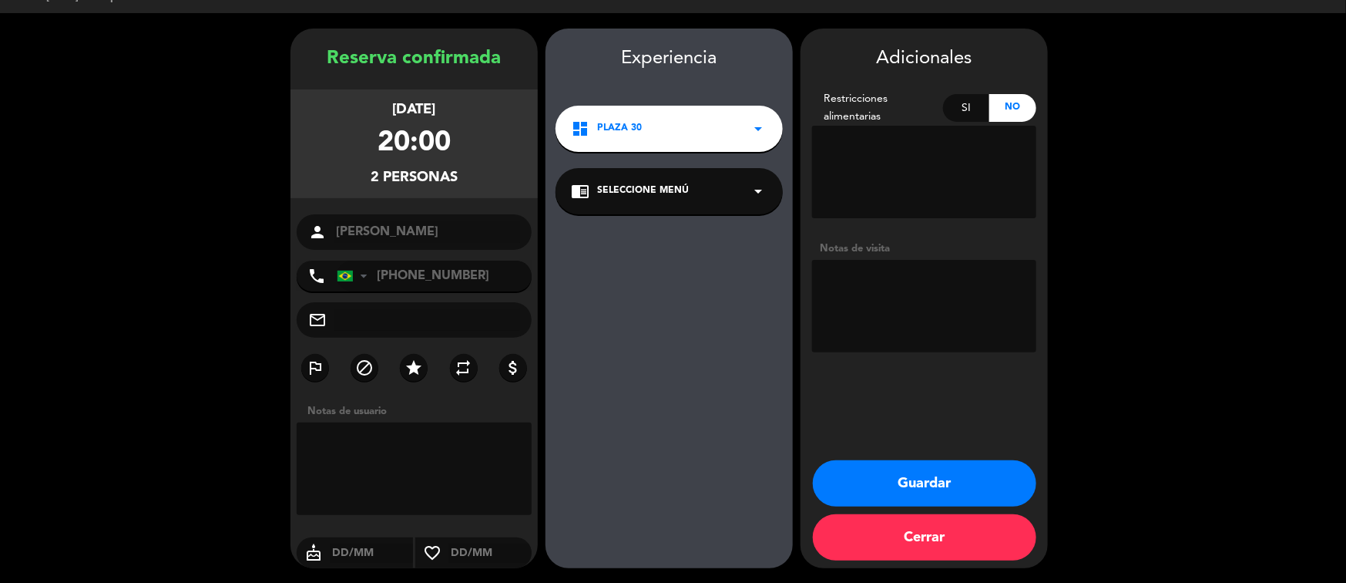
click at [879, 282] on textarea at bounding box center [924, 306] width 224 height 92
type textarea "L"
type textarea "Lo envia [PERSON_NAME], de Sheraton."
click at [938, 472] on button "Guardar" at bounding box center [924, 483] width 223 height 46
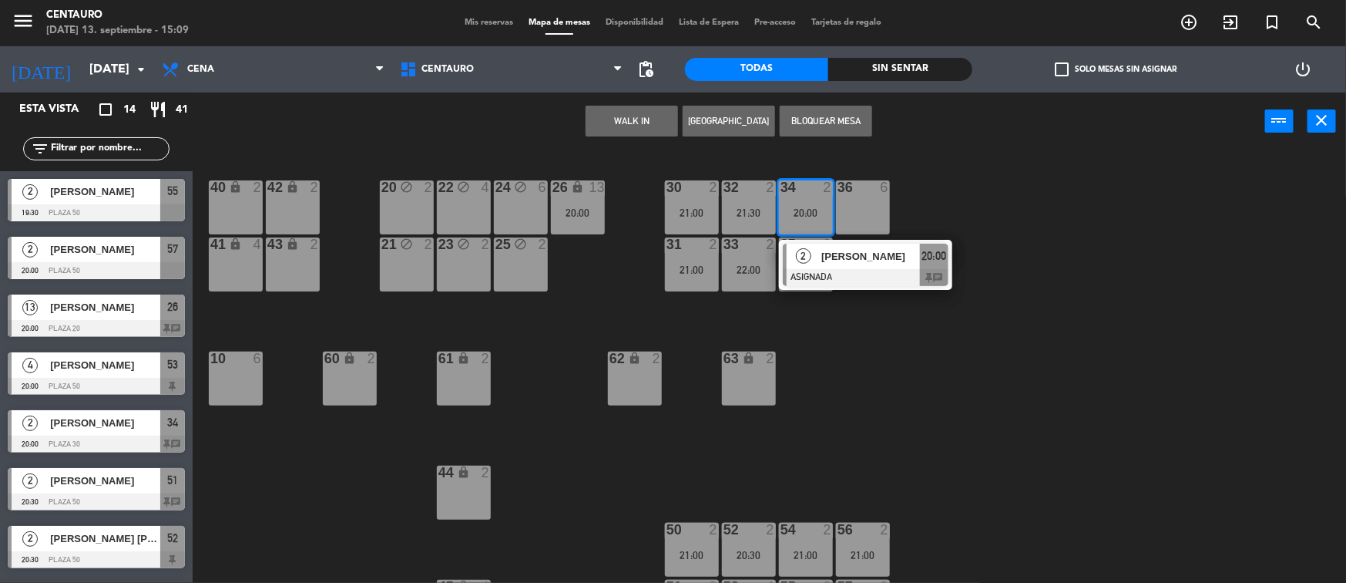
click at [297, 302] on div "20 block 2 22 block 4 24 block 6 26 lock 13 20:00 40 lock 2 42 lock 2 30 2 21:0…" at bounding box center [776, 369] width 1141 height 432
